Goal: Find specific page/section: Find specific page/section

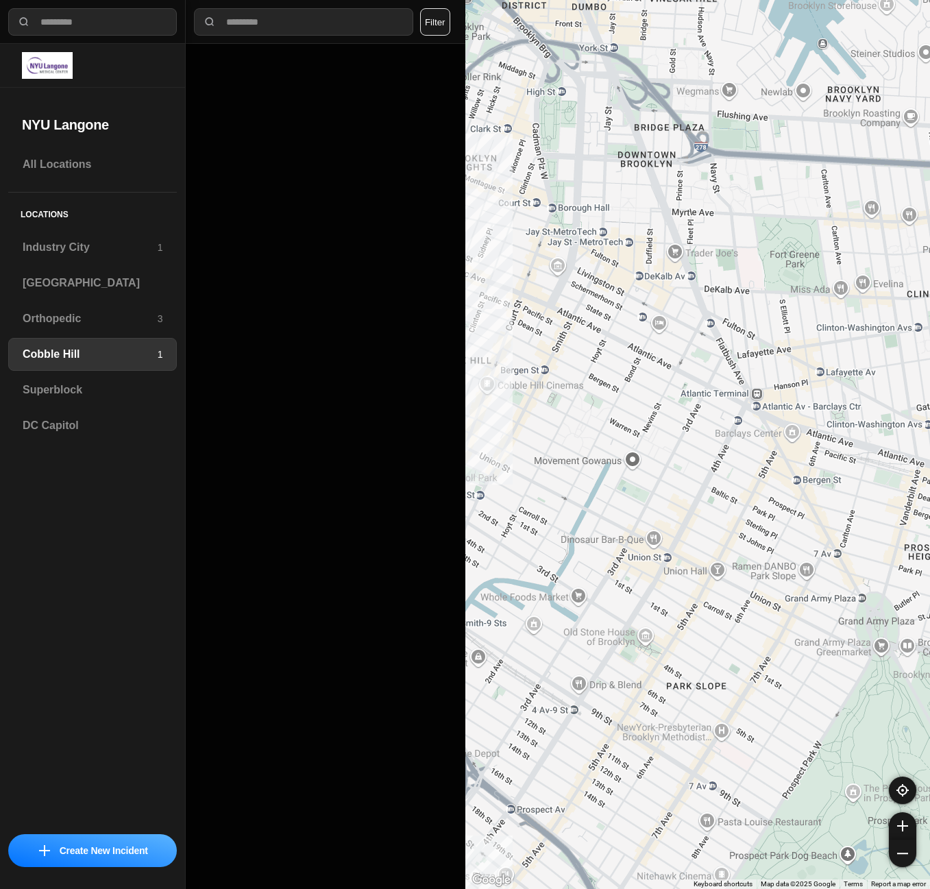
select select "*"
click at [61, 385] on h3 "Superblock" at bounding box center [93, 390] width 140 height 16
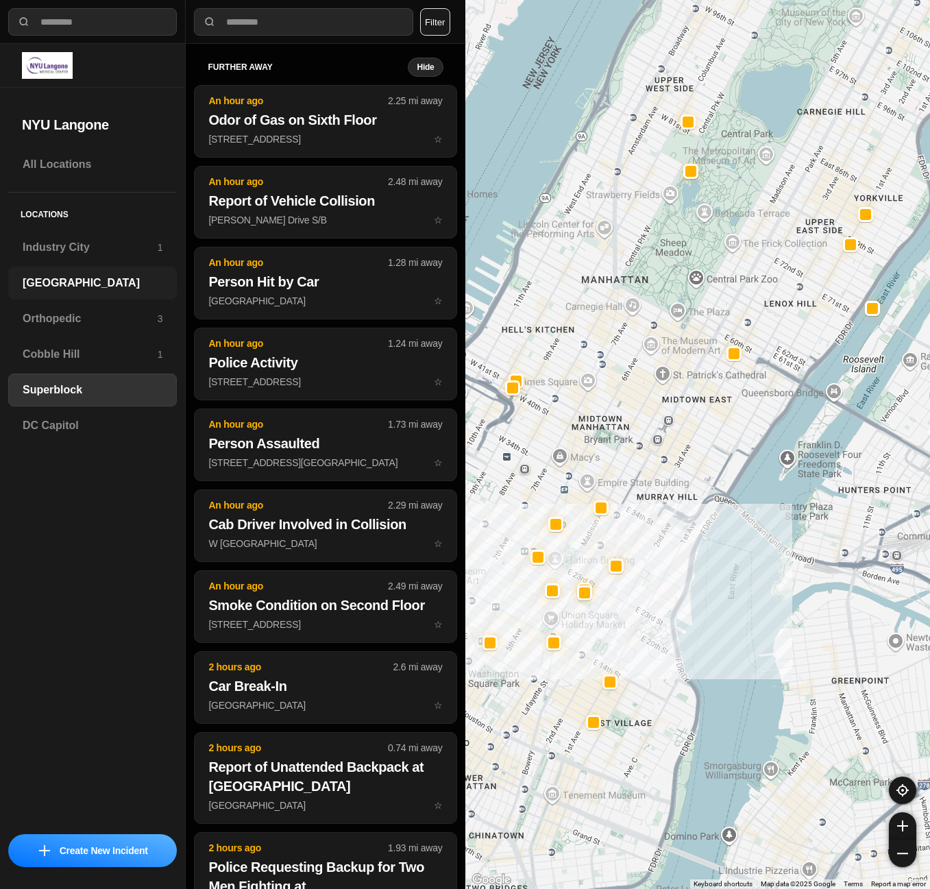
click at [125, 289] on h3 "[GEOGRAPHIC_DATA]" at bounding box center [93, 283] width 140 height 16
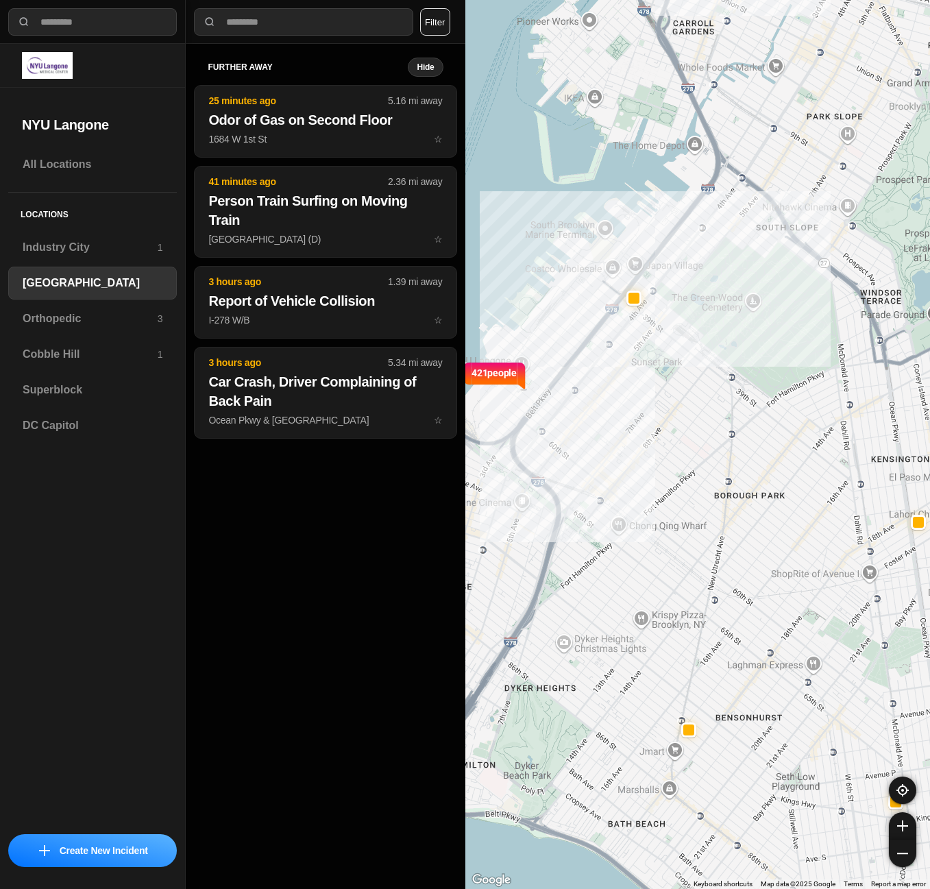
click at [90, 409] on div "Locations [GEOGRAPHIC_DATA] 1 [GEOGRAPHIC_DATA] Orthopedic 3 [GEOGRAPHIC_DATA] …" at bounding box center [92, 323] width 169 height 260
click at [89, 397] on h3 "Superblock" at bounding box center [93, 390] width 140 height 16
